Goal: Transaction & Acquisition: Book appointment/travel/reservation

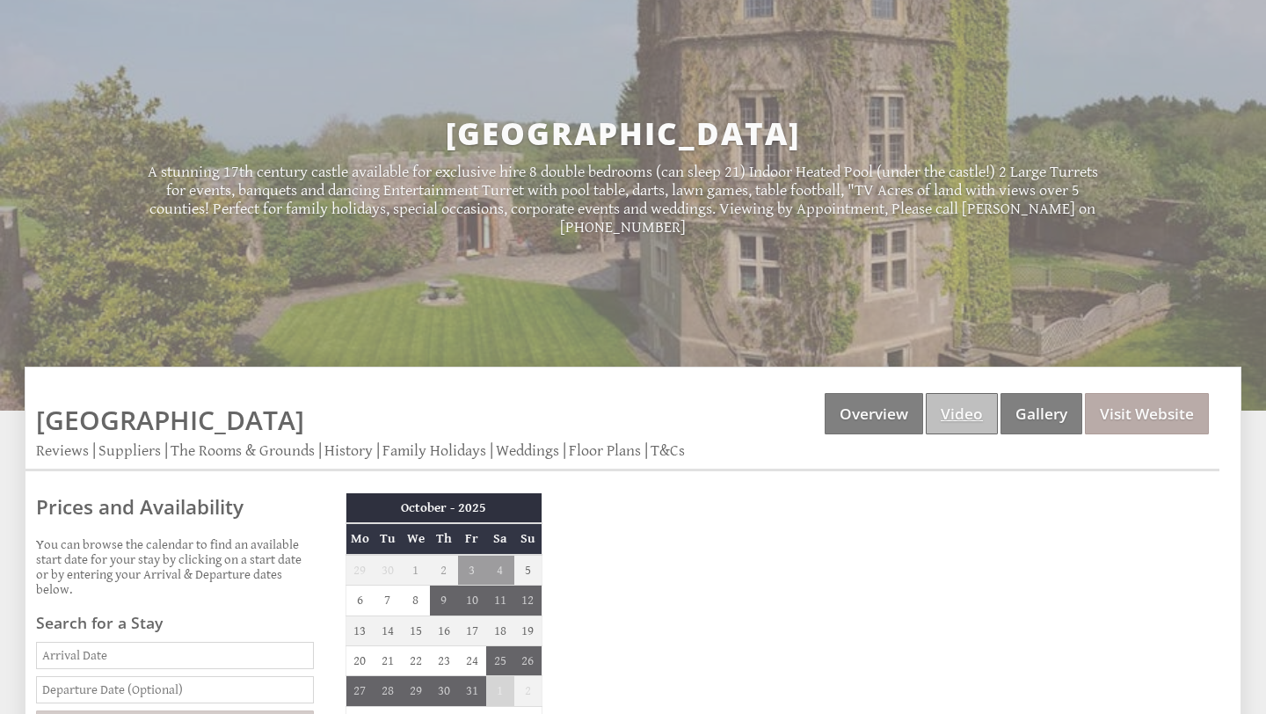
scroll to position [169, 0]
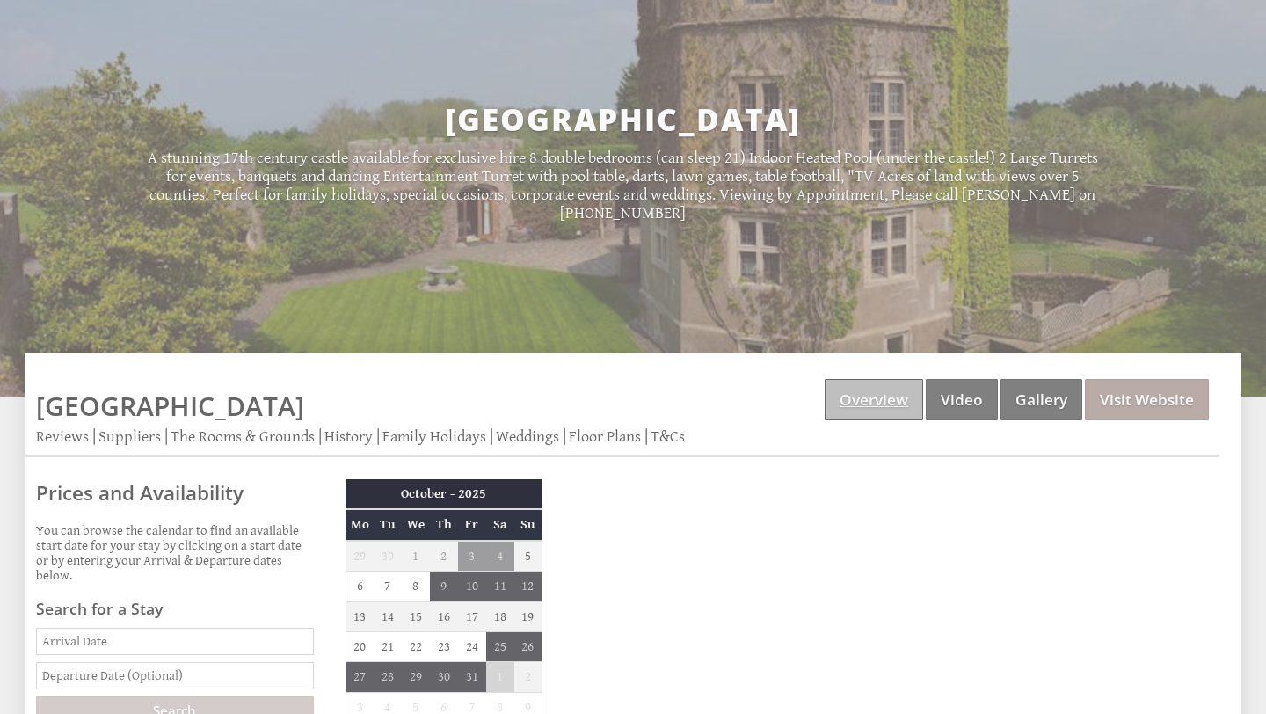
click at [904, 416] on link "Overview" at bounding box center [874, 399] width 98 height 41
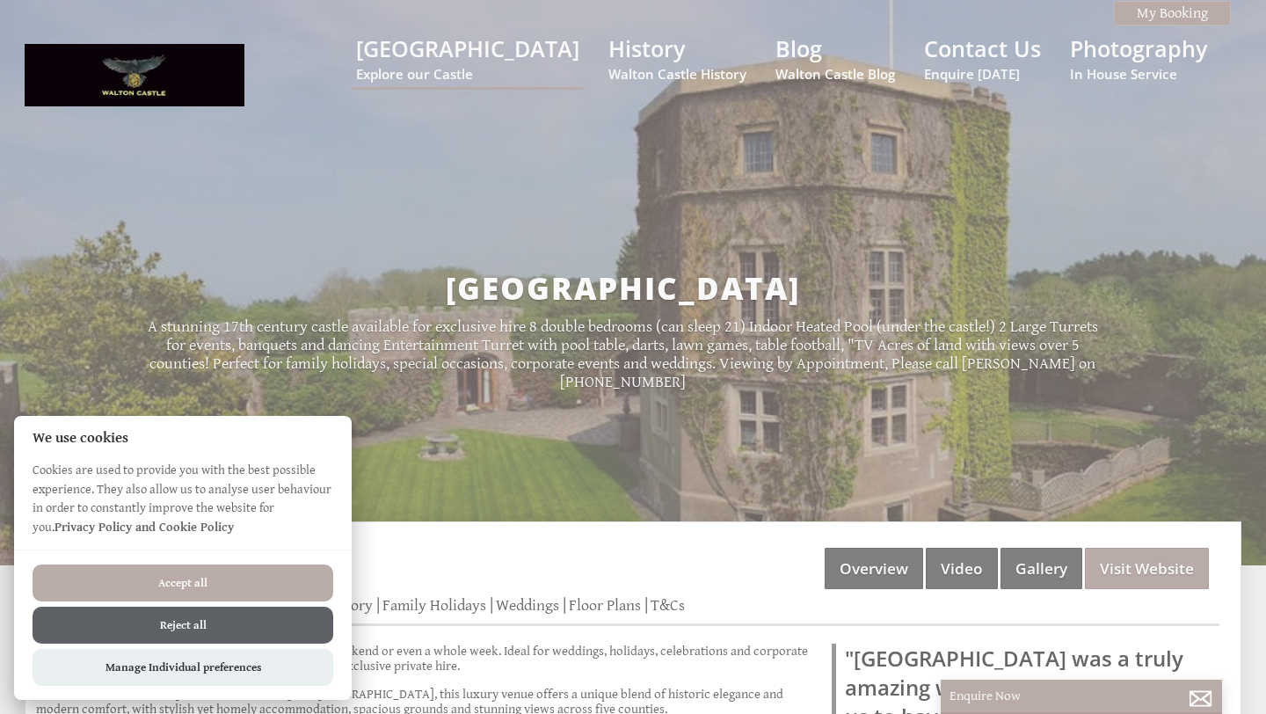
scroll to position [261, 0]
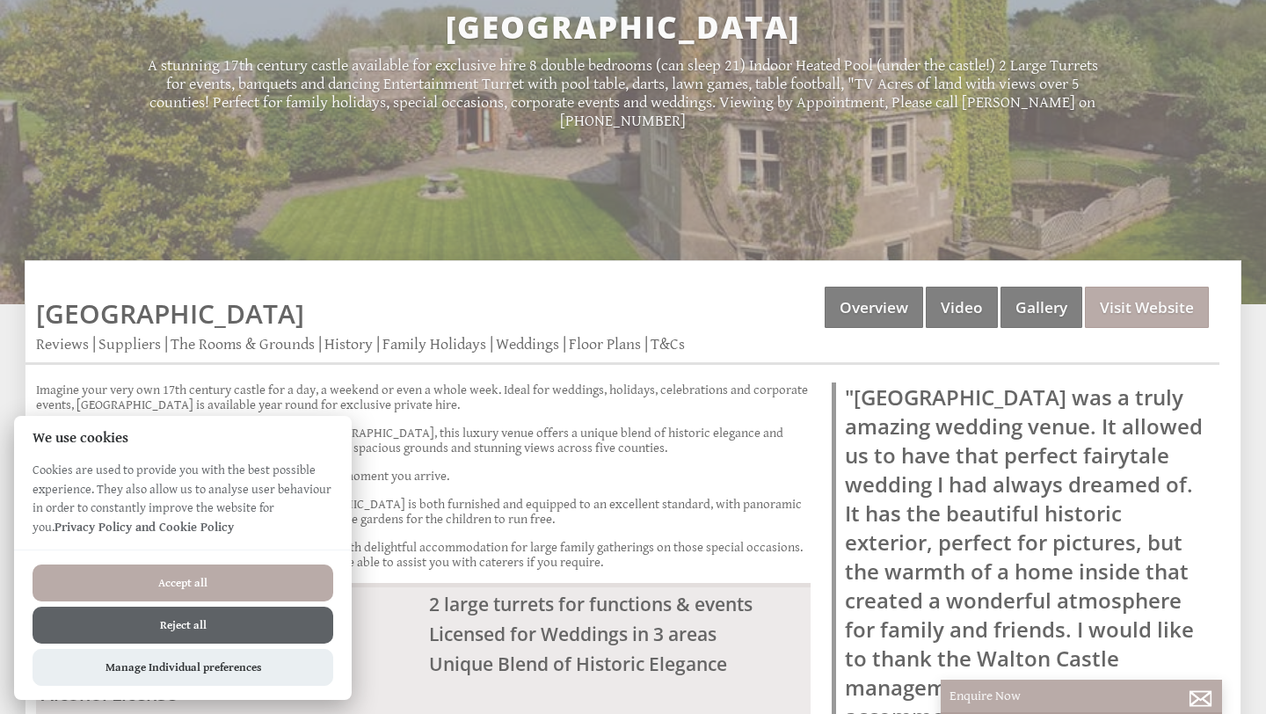
click at [230, 621] on button "Reject all" at bounding box center [183, 625] width 301 height 37
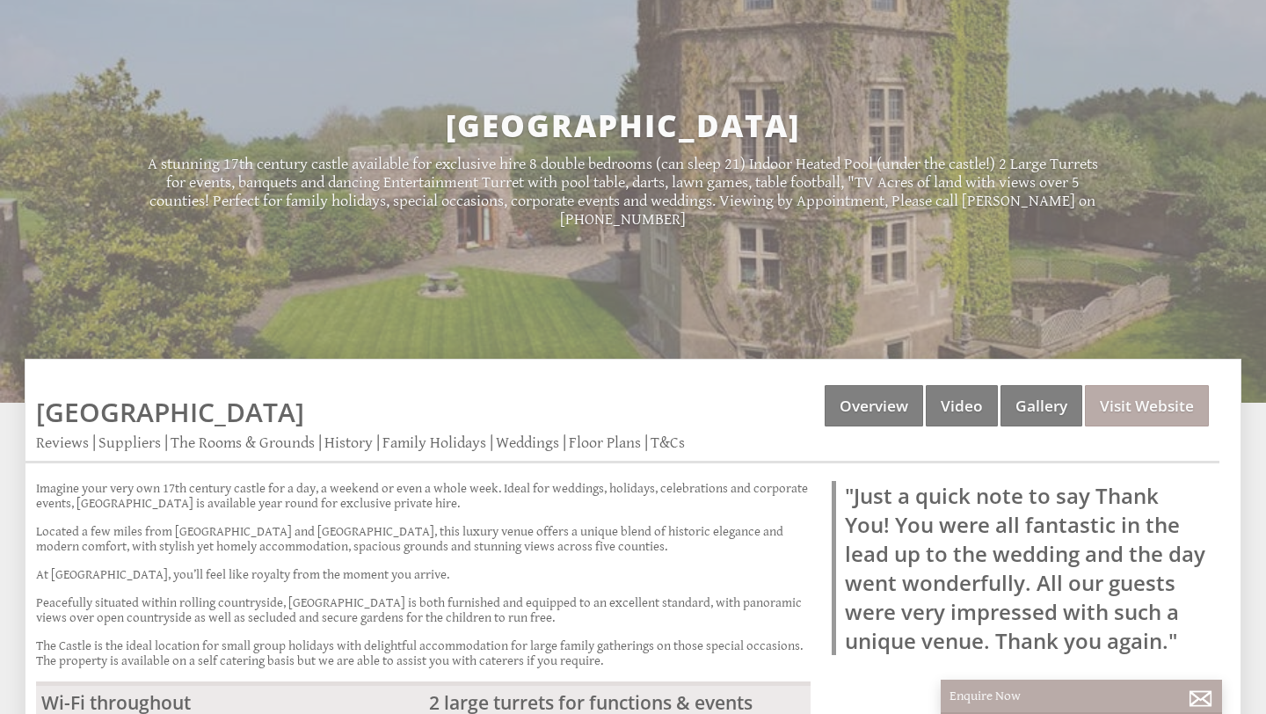
scroll to position [164, 0]
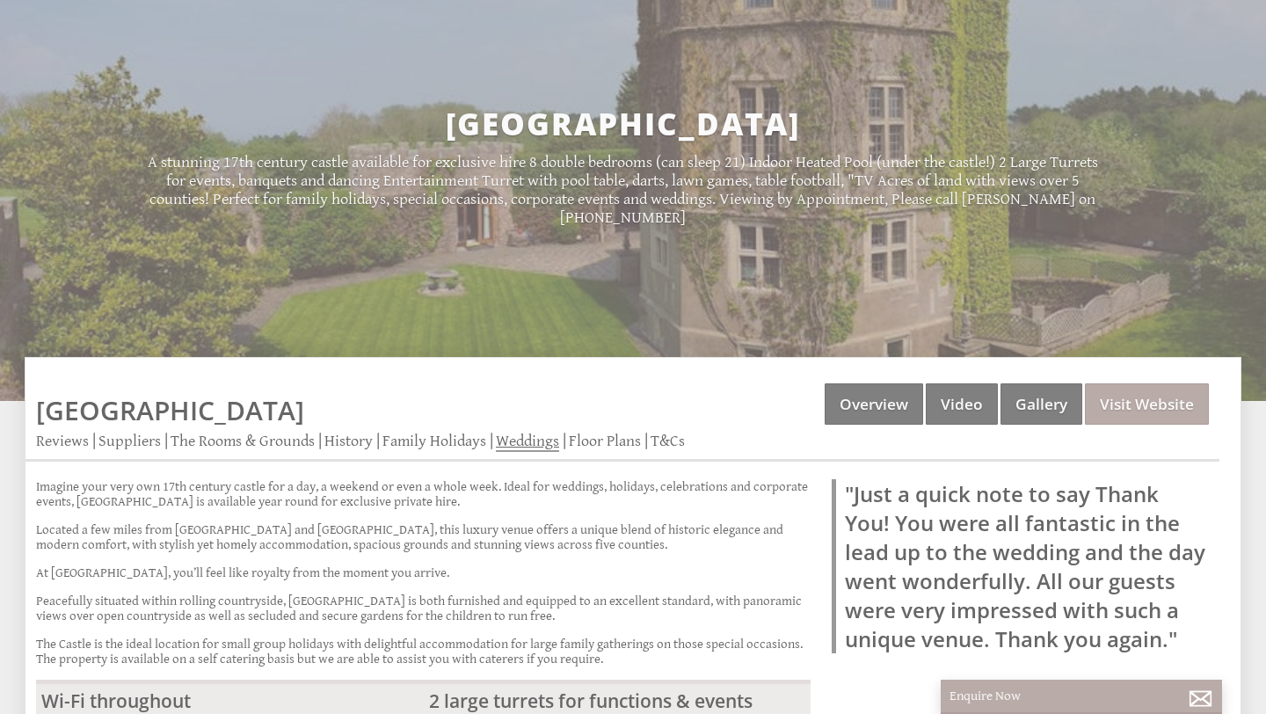
click at [534, 441] on link "Weddings" at bounding box center [527, 442] width 63 height 20
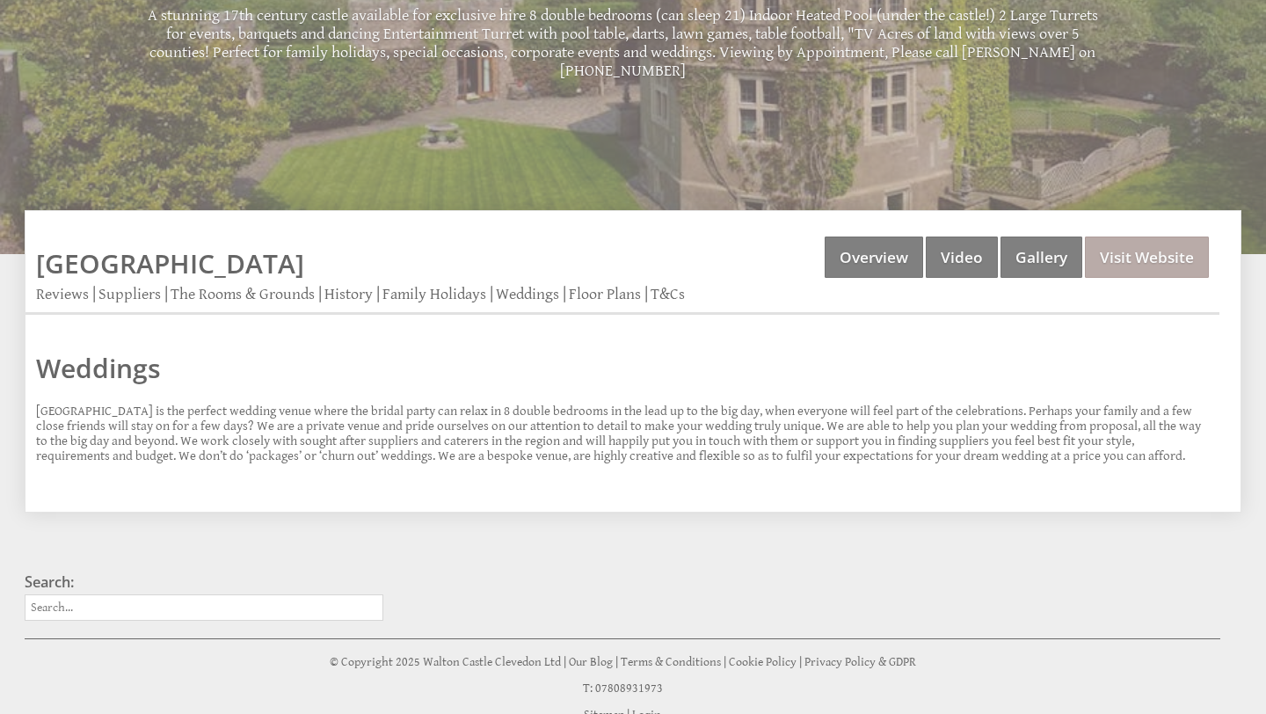
scroll to position [312, 0]
click at [847, 267] on link "Overview" at bounding box center [874, 256] width 98 height 41
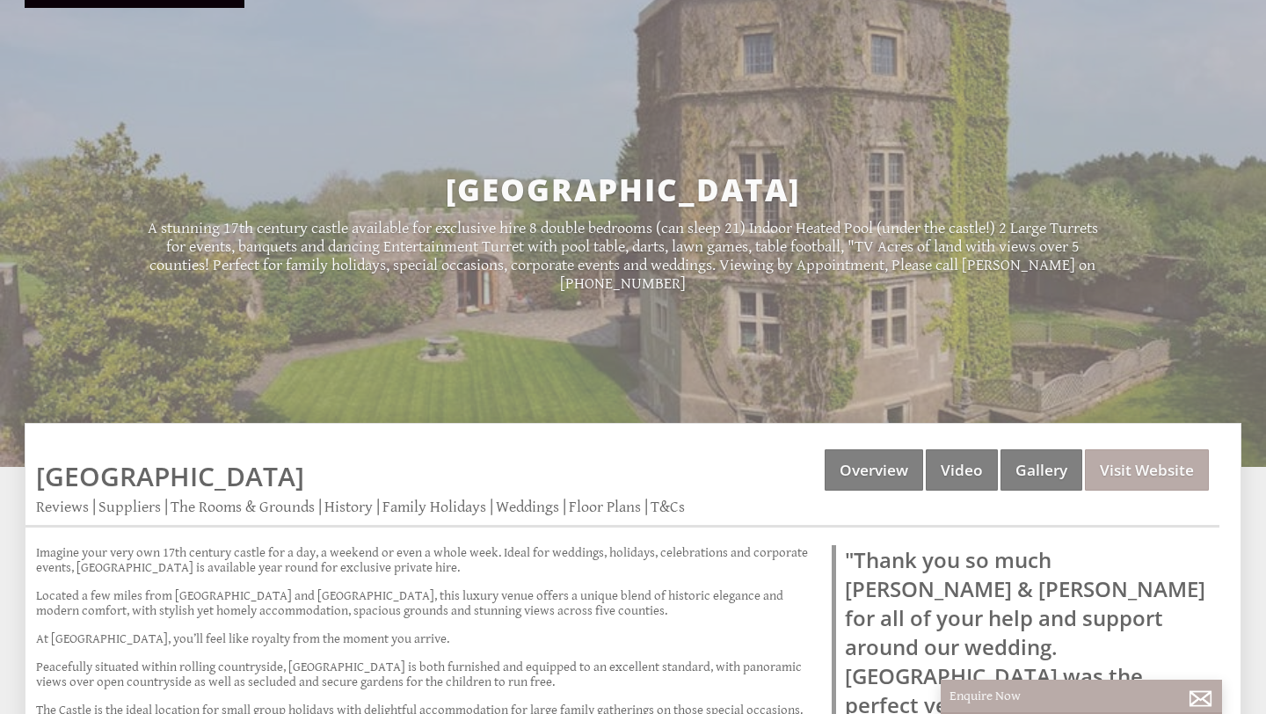
scroll to position [120, 0]
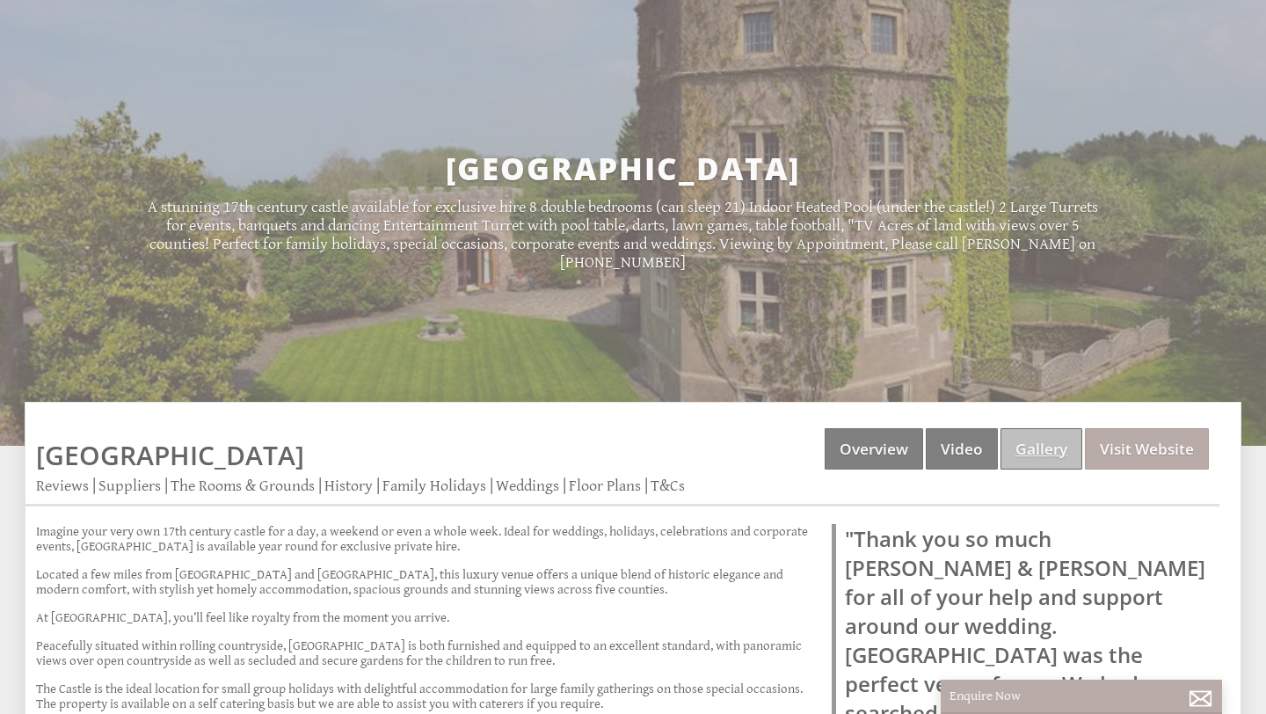
click at [1031, 455] on link "Gallery" at bounding box center [1041, 448] width 82 height 41
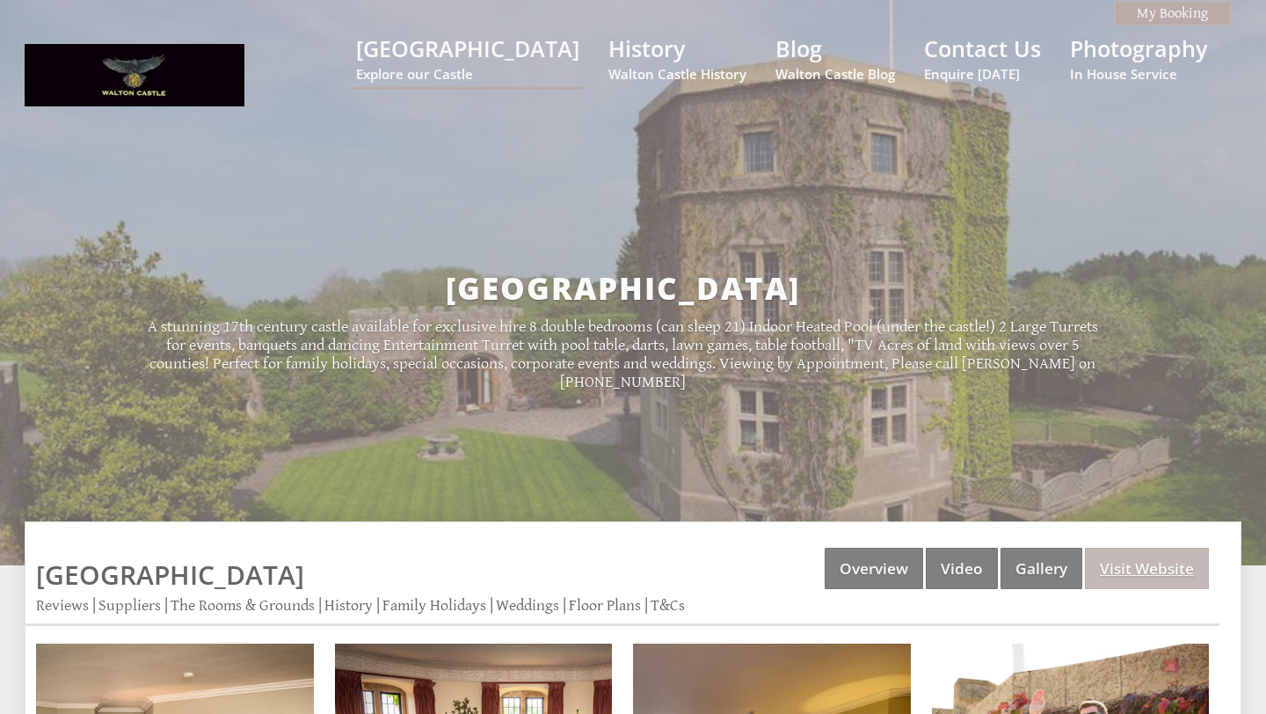
click at [1161, 568] on link "Visit Website" at bounding box center [1147, 568] width 124 height 41
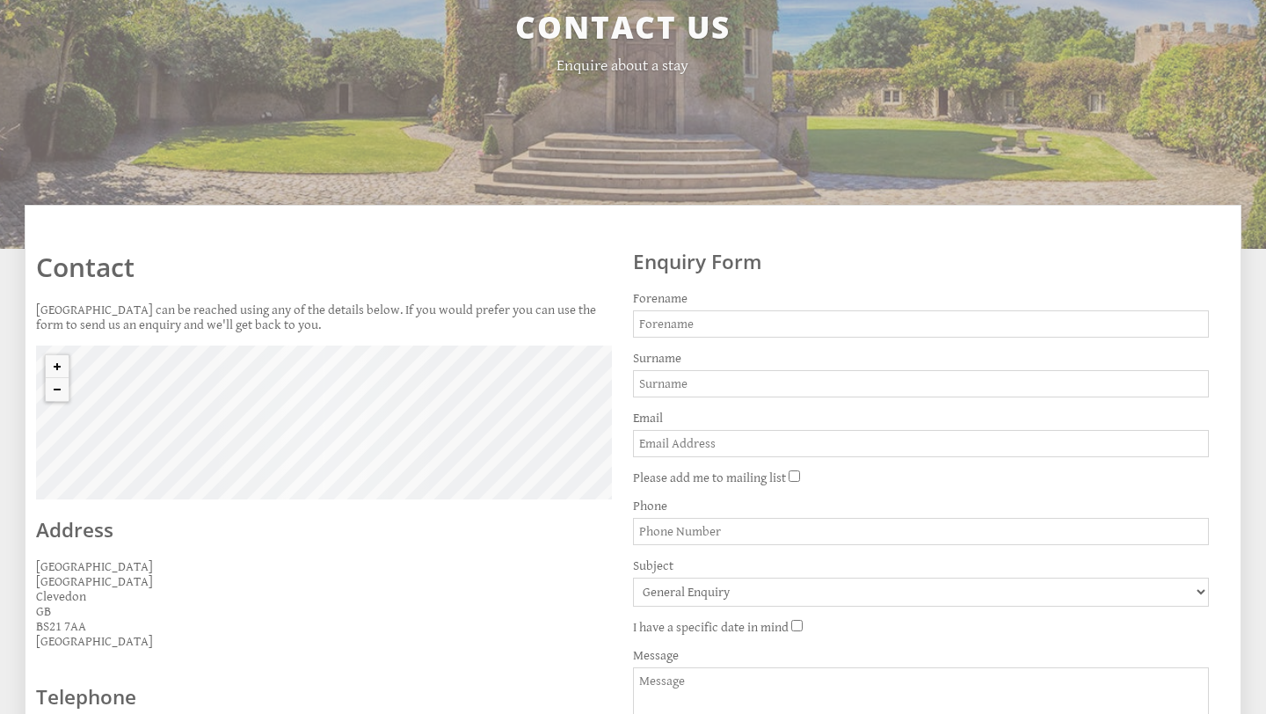
scroll to position [198, 0]
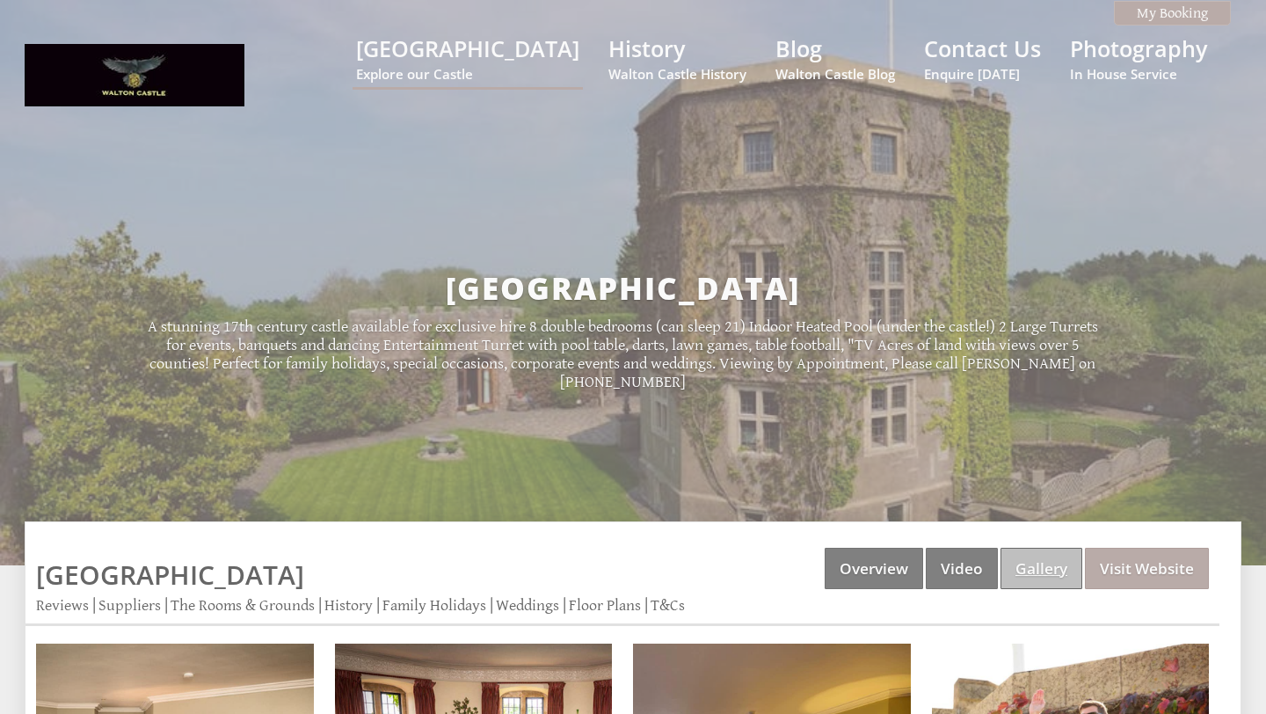
click at [1036, 563] on link "Gallery" at bounding box center [1041, 568] width 82 height 41
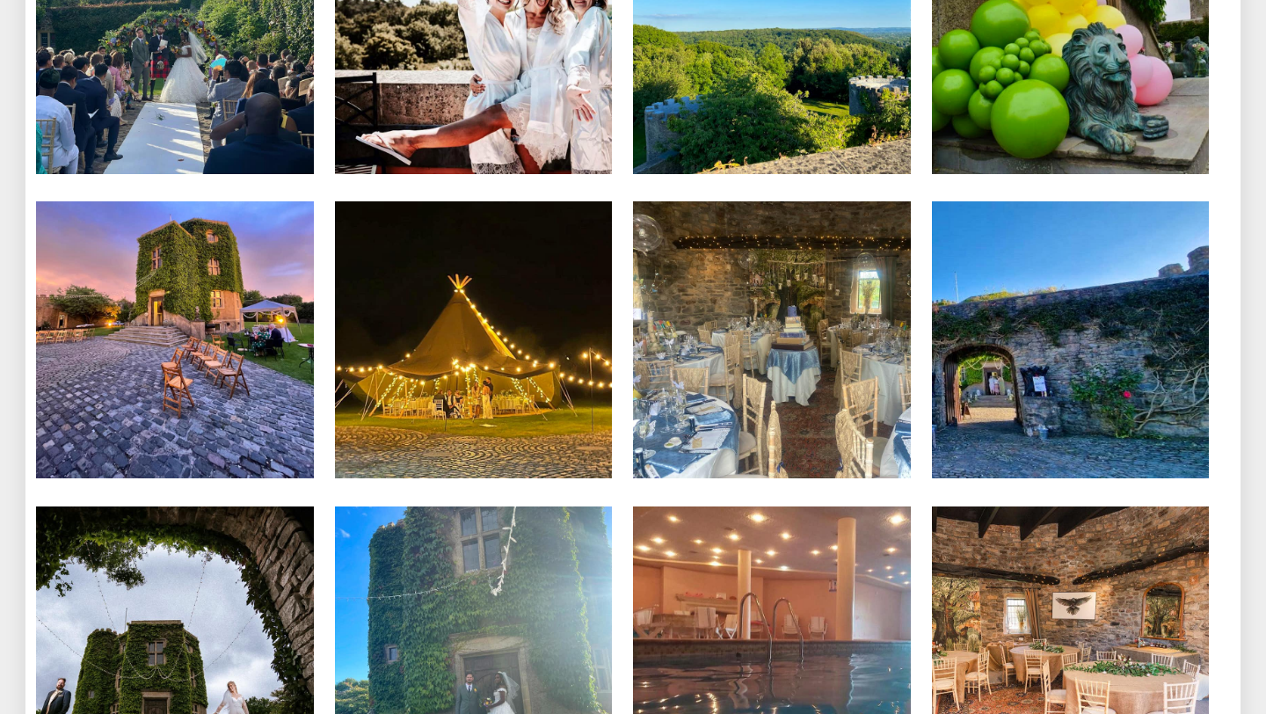
scroll to position [7602, 0]
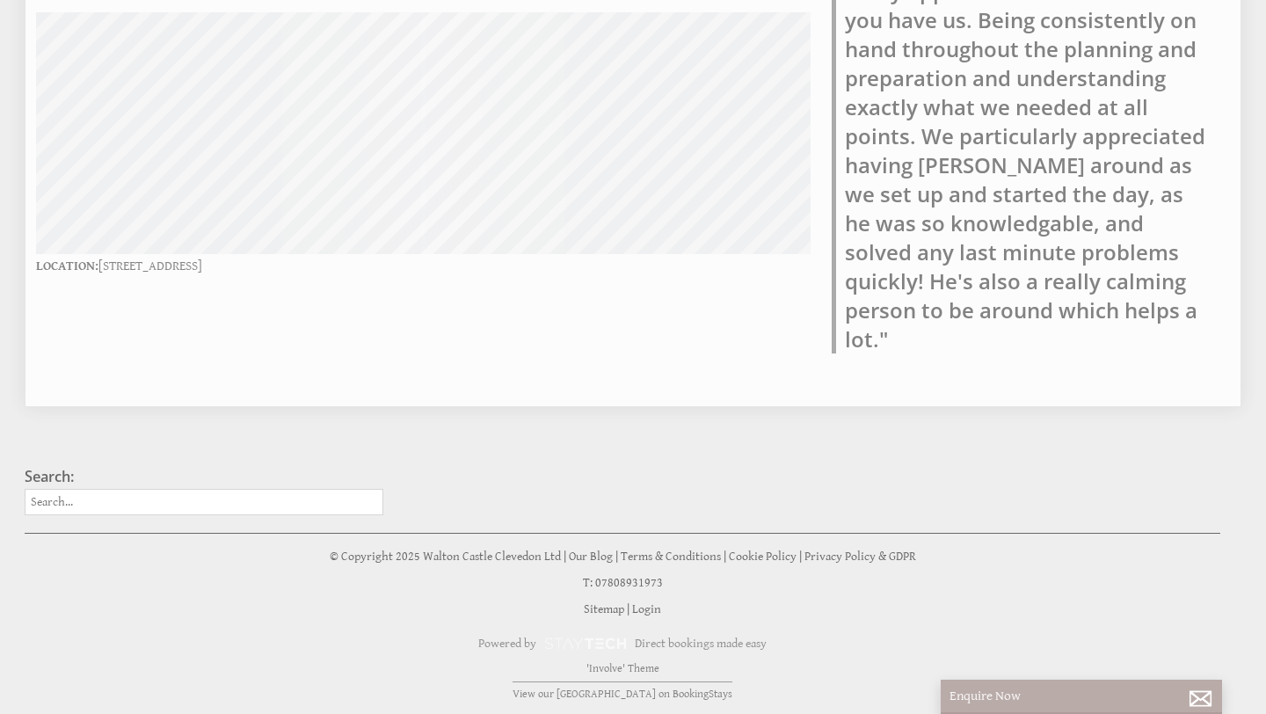
scroll to position [120, 0]
